Goal: Find specific page/section: Find specific page/section

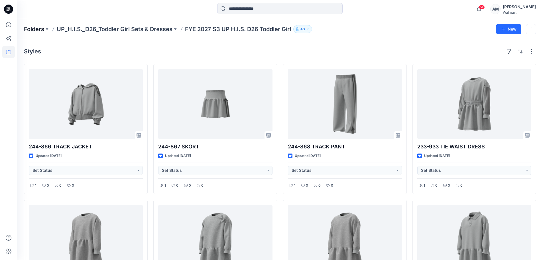
click at [28, 30] on p "Folders" at bounding box center [34, 29] width 20 height 8
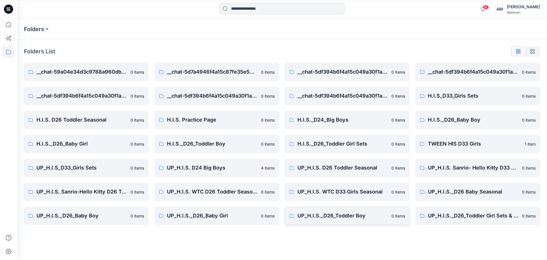
click at [377, 216] on p "UP_H.I.S._D26_Toddler Boy" at bounding box center [343, 215] width 91 height 8
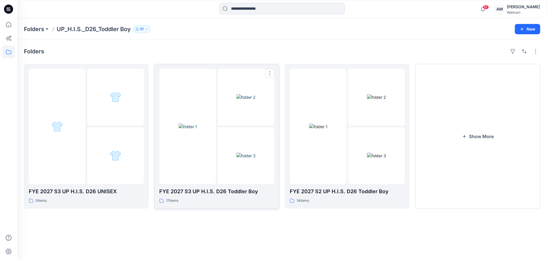
click at [237, 100] on img at bounding box center [246, 97] width 19 height 6
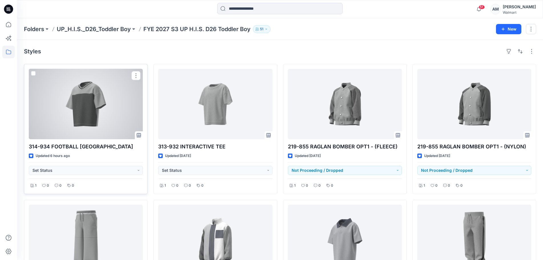
click at [64, 121] on div at bounding box center [86, 104] width 114 height 70
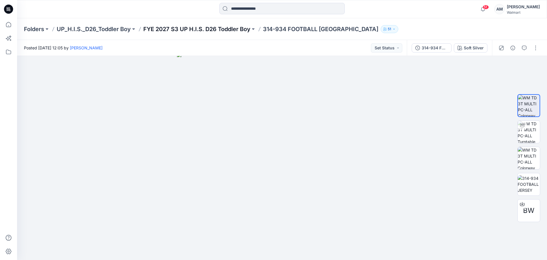
click at [192, 26] on p "FYE 2027 S3 UP H.I.S. D26 Toddler Boy" at bounding box center [196, 29] width 107 height 8
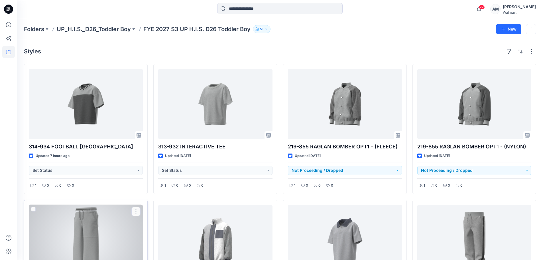
drag, startPoint x: 59, startPoint y: 253, endPoint x: 122, endPoint y: 257, distance: 62.6
click at [59, 253] on div at bounding box center [86, 239] width 114 height 70
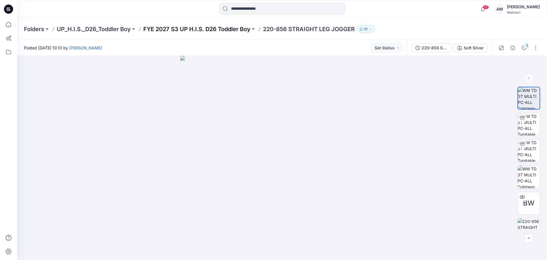
click at [213, 31] on p "FYE 2027 S3 UP H.I.S. D26 Toddler Boy" at bounding box center [196, 29] width 107 height 8
